Goal: Check status: Check status

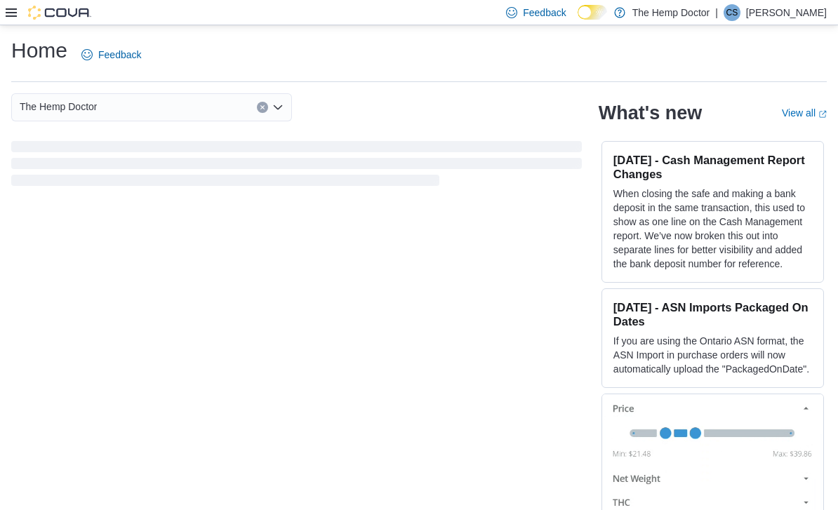
click at [7, 18] on icon at bounding box center [11, 12] width 11 height 11
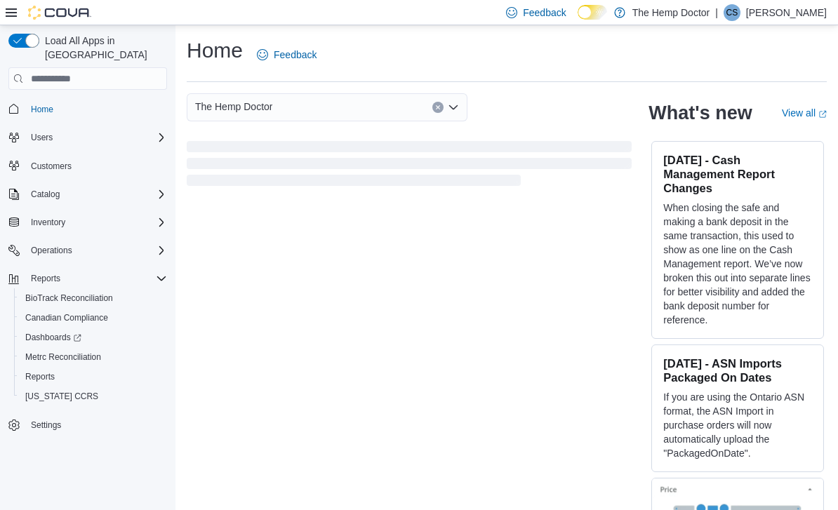
click at [8, 18] on icon at bounding box center [11, 12] width 11 height 11
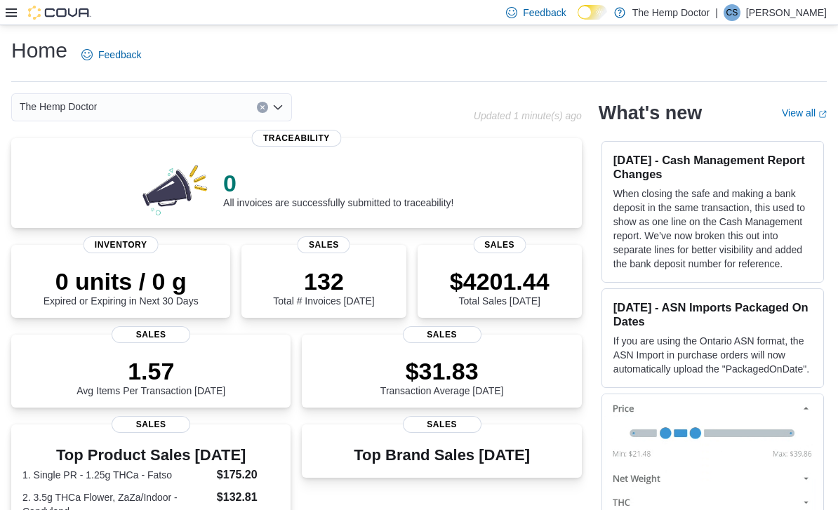
click at [282, 112] on icon "Open list of options" at bounding box center [277, 107] width 11 height 11
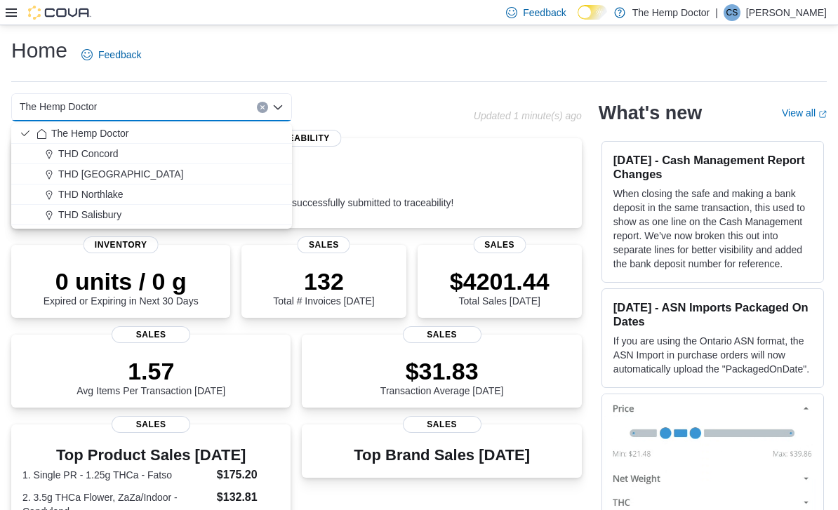
click at [123, 160] on div "THD Concord" at bounding box center [159, 154] width 247 height 14
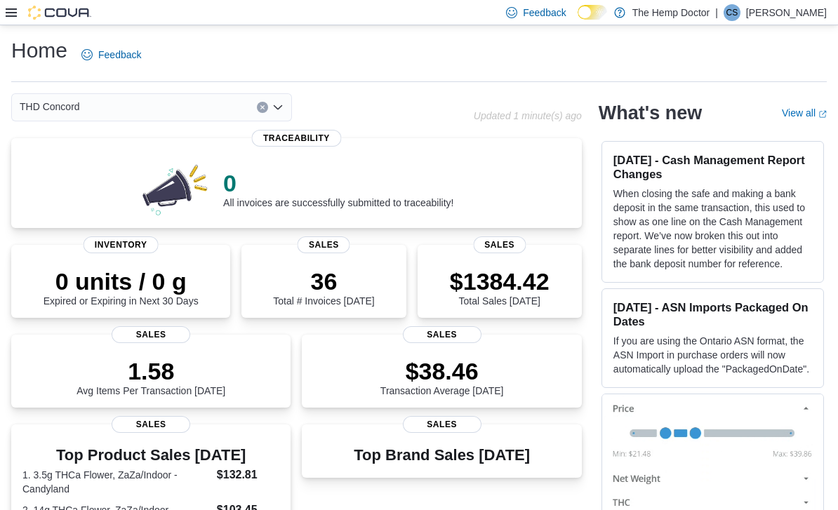
click at [276, 109] on icon "Open list of options" at bounding box center [278, 107] width 8 height 4
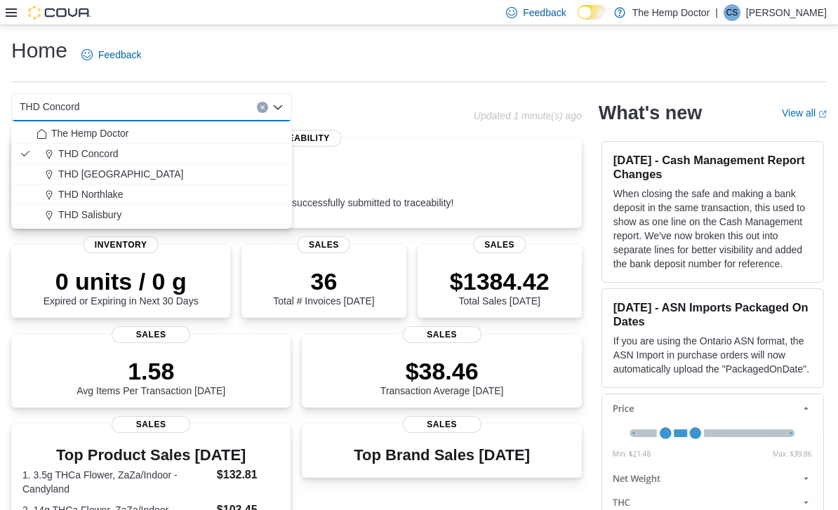
click at [126, 177] on span "THD [GEOGRAPHIC_DATA]" at bounding box center [120, 174] width 125 height 14
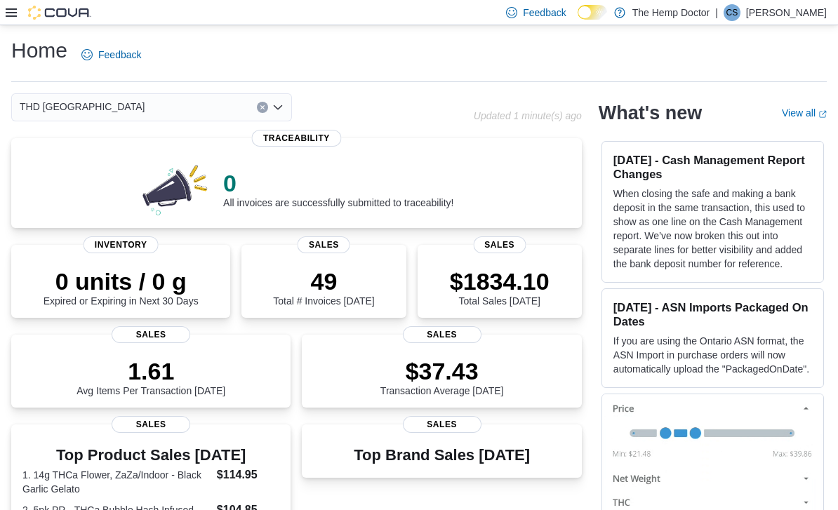
click at [278, 105] on icon "Open list of options" at bounding box center [277, 107] width 11 height 11
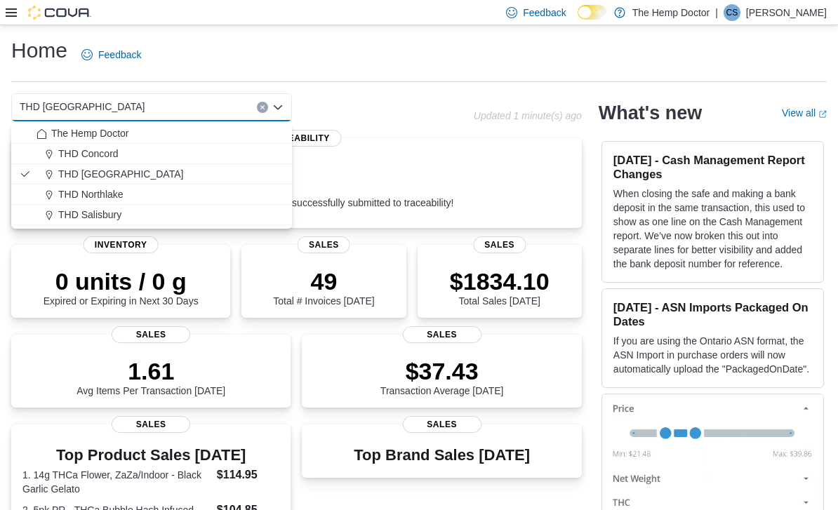
click at [121, 194] on span "THD Northlake" at bounding box center [90, 194] width 65 height 14
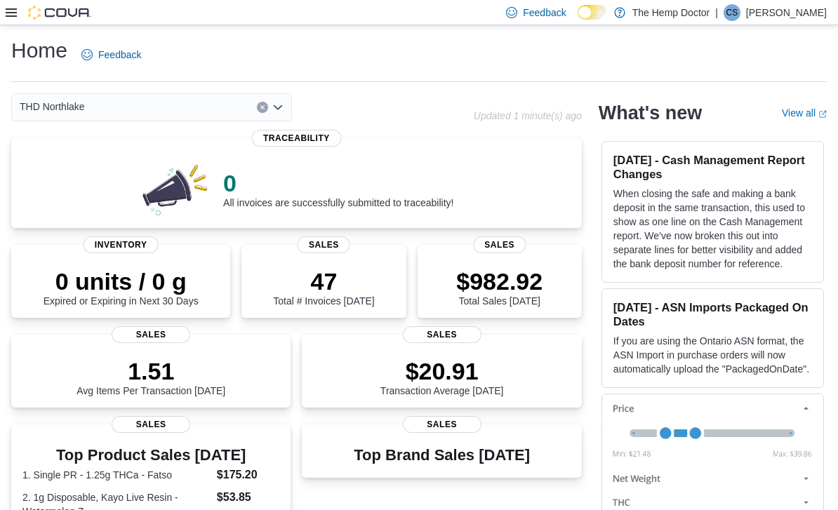
click at [280, 112] on icon "Open list of options" at bounding box center [277, 107] width 11 height 11
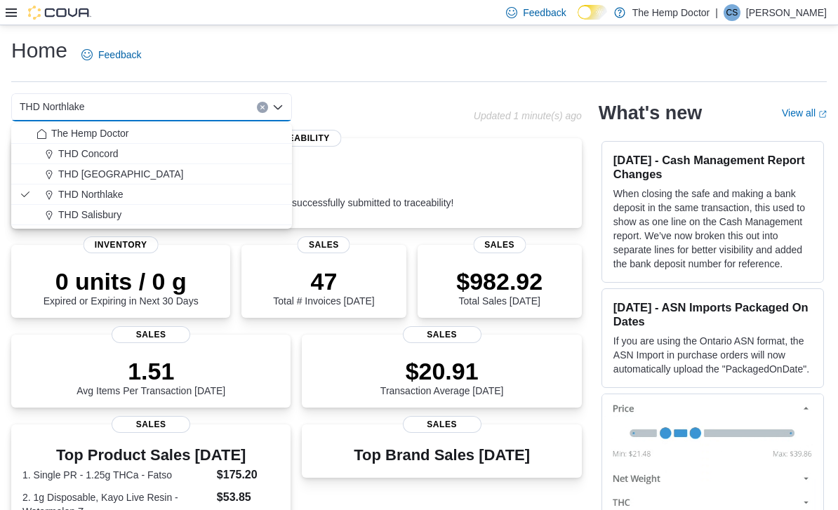
click at [123, 177] on span "THD [GEOGRAPHIC_DATA]" at bounding box center [120, 174] width 125 height 14
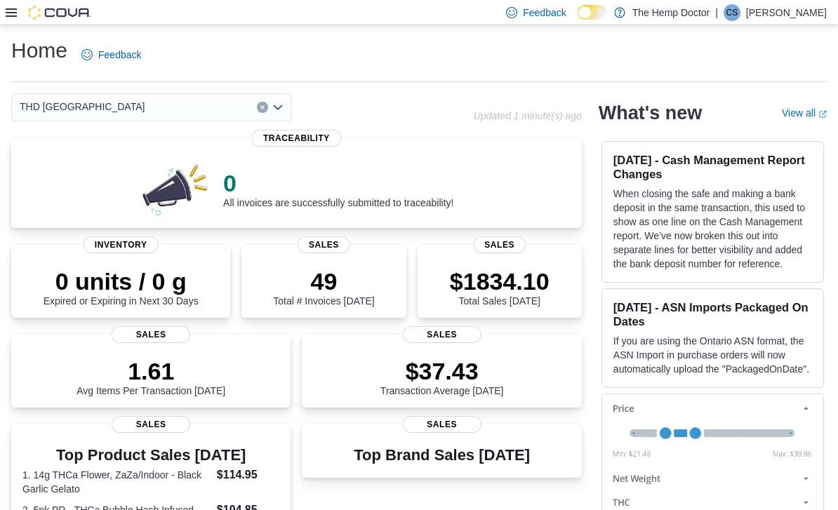
click at [275, 109] on icon "Open list of options" at bounding box center [278, 107] width 8 height 4
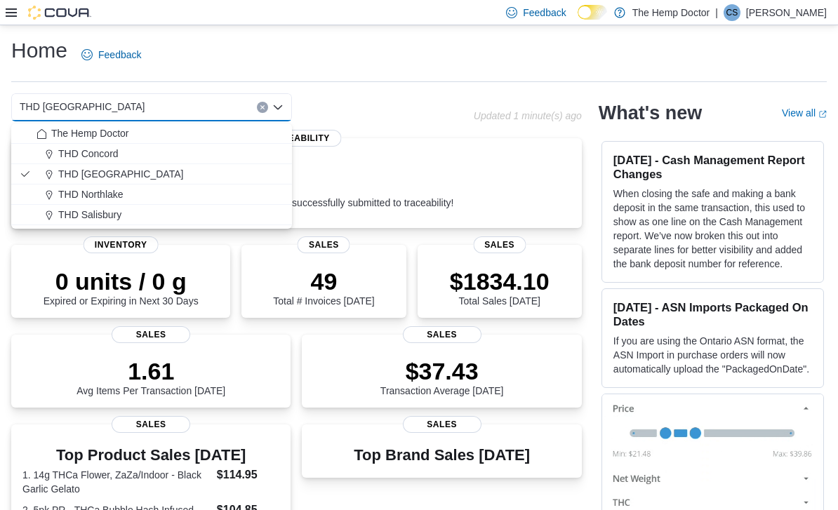
click at [110, 150] on span "THD Concord" at bounding box center [88, 154] width 60 height 14
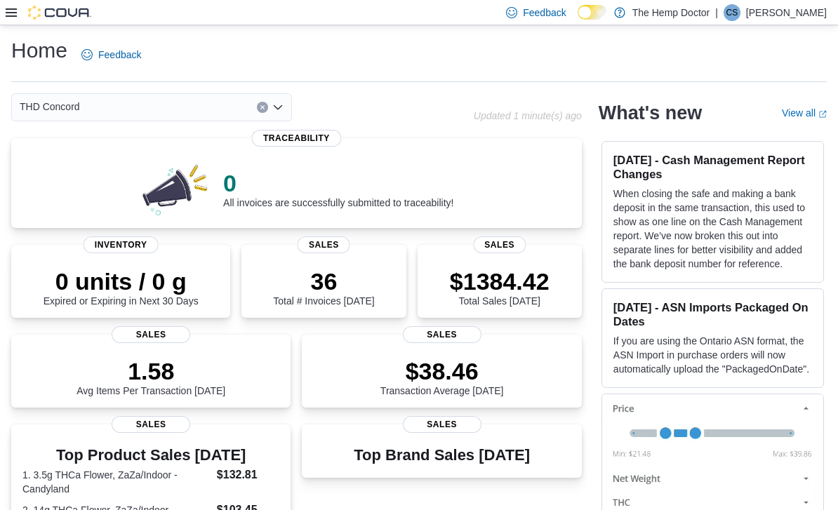
click at [281, 118] on div "THD Concord Combo box. Selected. THD [GEOGRAPHIC_DATA]. Press Backspace to dele…" at bounding box center [151, 107] width 281 height 28
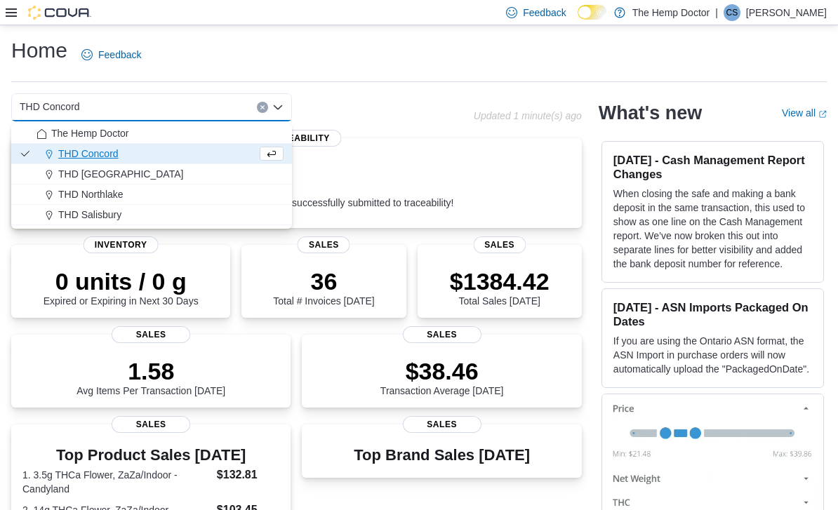
click at [218, 130] on div "The Hemp Doctor" at bounding box center [159, 133] width 247 height 14
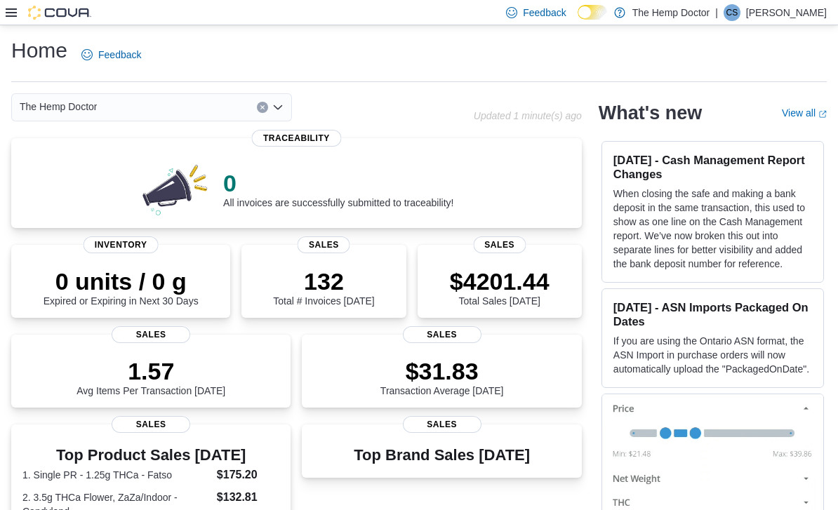
click at [504, 243] on span "Sales" at bounding box center [499, 244] width 53 height 17
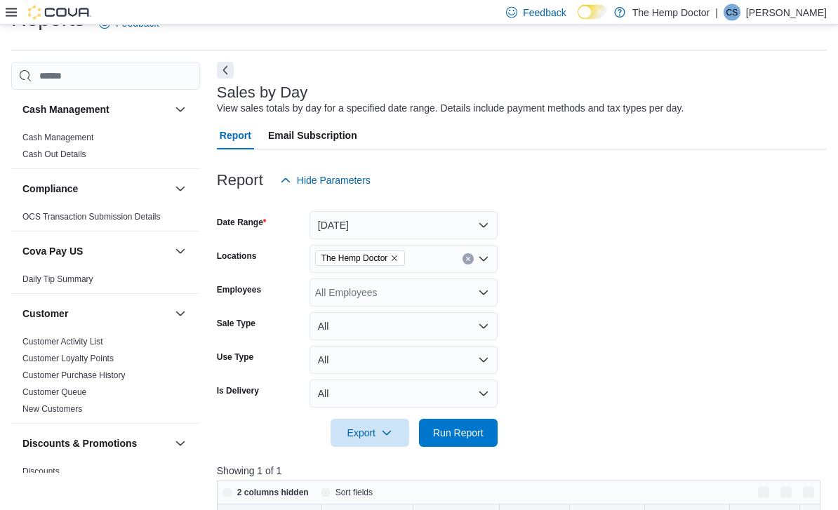
scroll to position [32, 0]
click at [480, 222] on button "Today" at bounding box center [403, 225] width 188 height 28
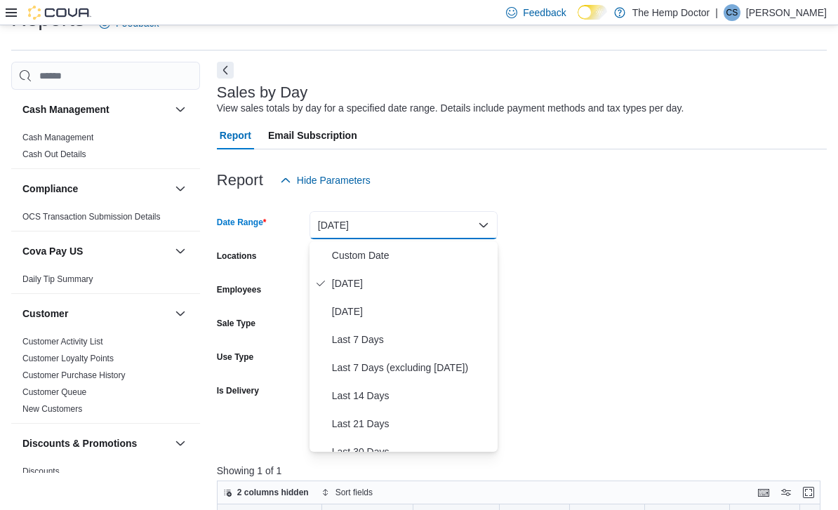
click at [375, 336] on span "Last 7 Days" at bounding box center [412, 339] width 160 height 17
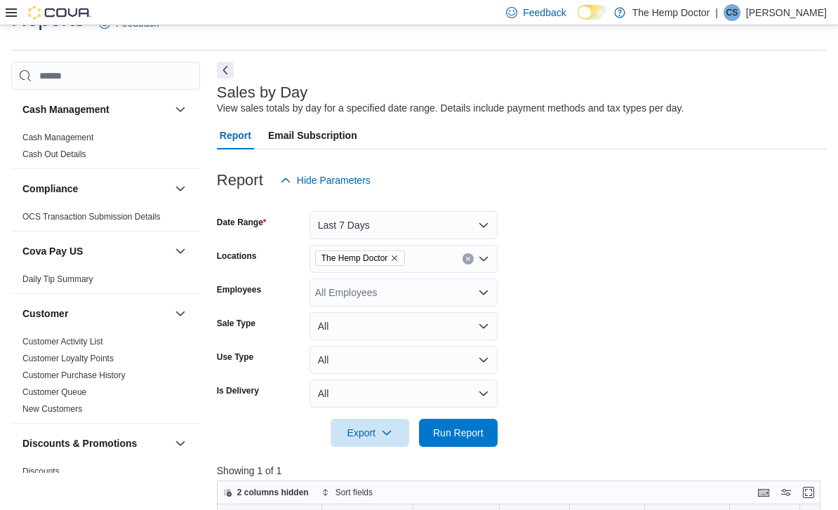
click at [462, 443] on span "Run Report" at bounding box center [458, 433] width 62 height 28
